Goal: Find specific page/section

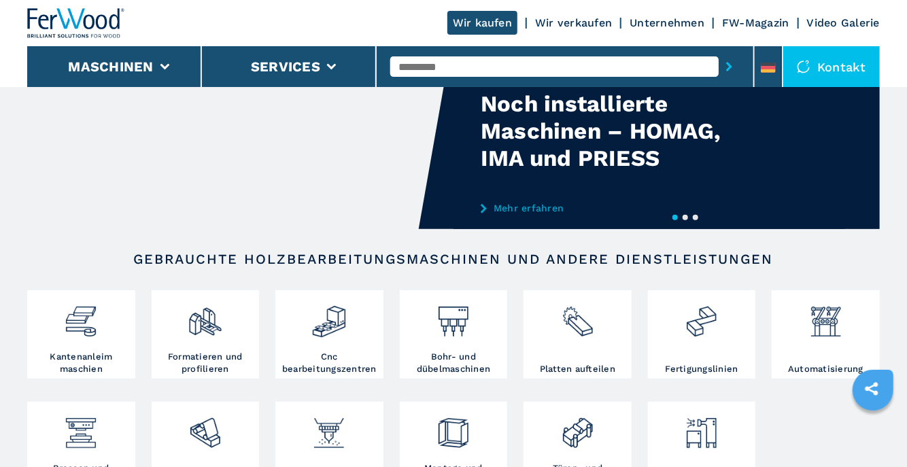
scroll to position [143, 0]
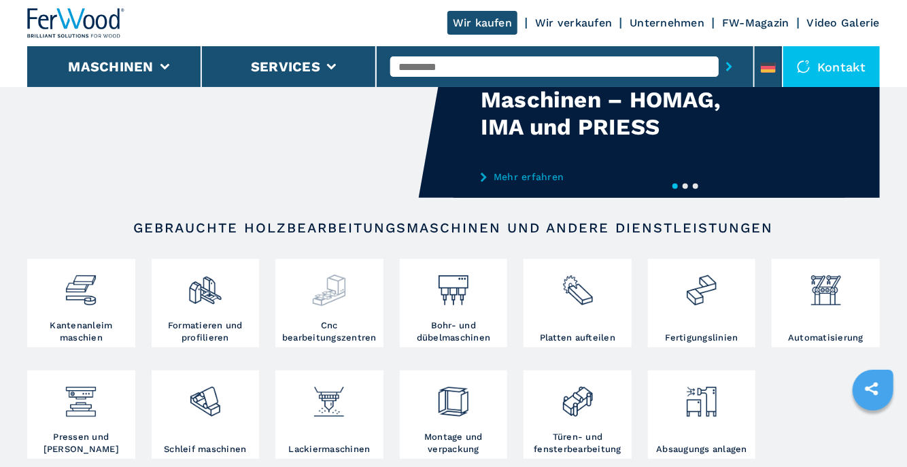
click at [343, 294] on img at bounding box center [328, 286] width 35 height 46
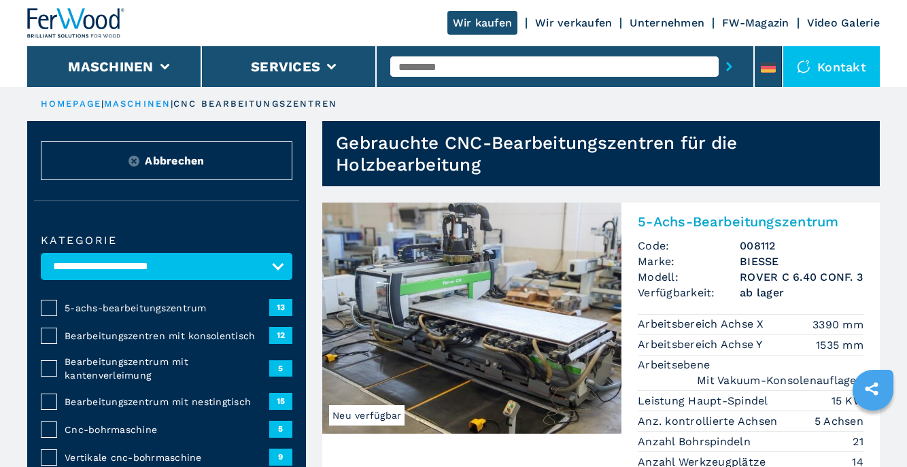
scroll to position [215, 0]
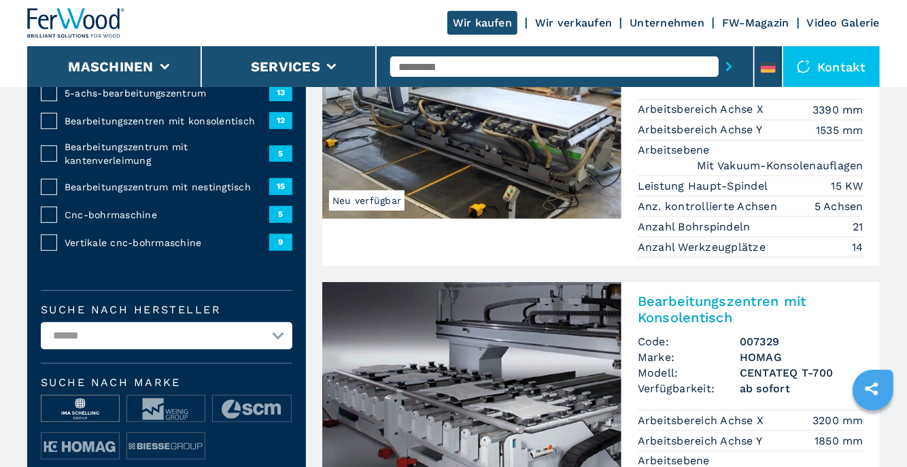
click at [75, 403] on img at bounding box center [80, 409] width 78 height 27
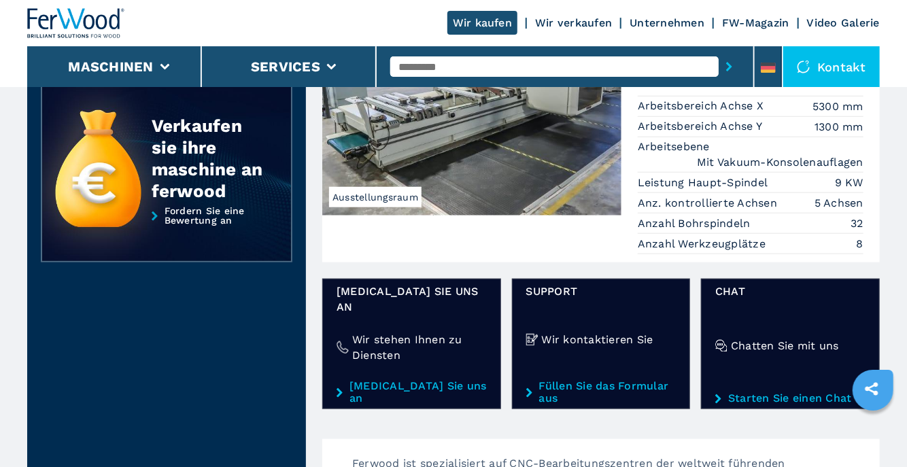
scroll to position [503, 0]
